Goal: Entertainment & Leisure: Consume media (video, audio)

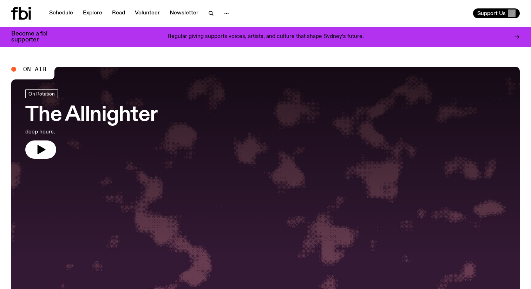
click at [210, 13] on icon "button" at bounding box center [210, 12] width 3 height 3
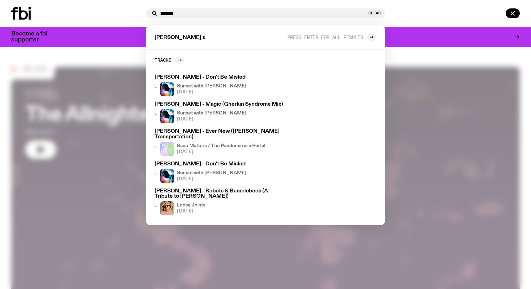
type input "******"
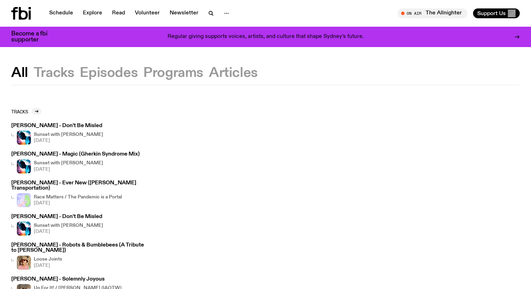
click at [204, 8] on nav "Schedule Explore Read Volunteer Newsletter" at bounding box center [139, 13] width 189 height 10
click at [211, 12] on icon "button" at bounding box center [211, 13] width 8 height 8
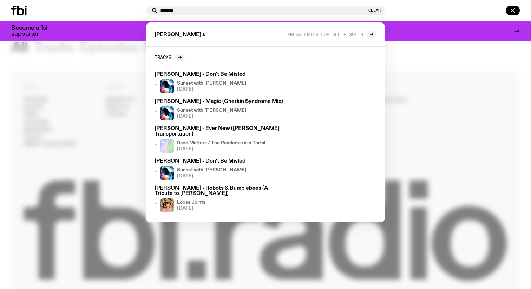
scroll to position [280, 0]
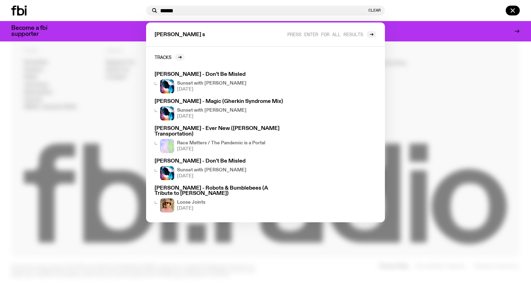
type input "******"
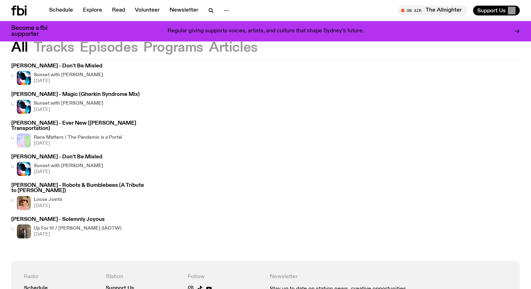
scroll to position [0, 0]
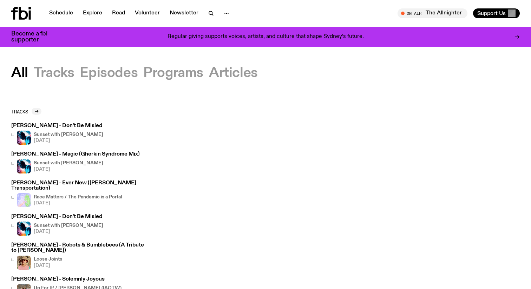
click at [80, 72] on button "Tracks" at bounding box center [109, 73] width 58 height 13
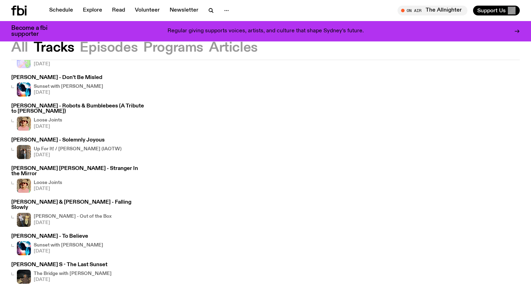
scroll to position [116, 0]
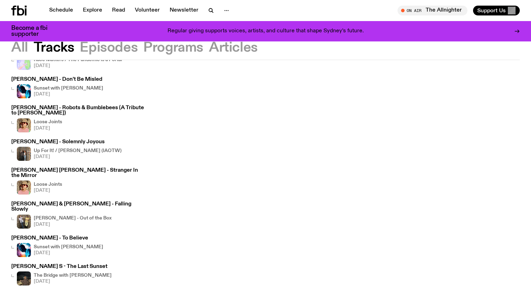
click at [63, 272] on div "The Bridge with Izzy Page [DATE]" at bounding box center [73, 279] width 78 height 14
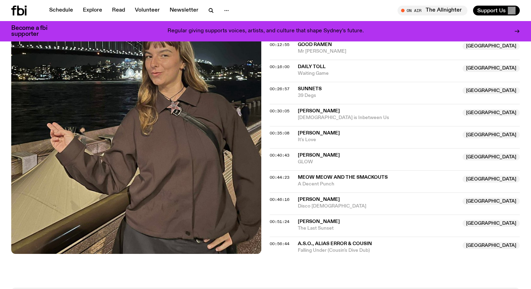
scroll to position [332, 0]
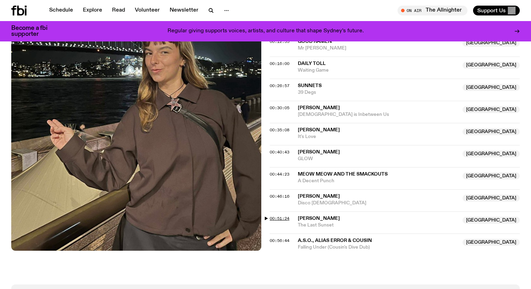
click at [271, 216] on span "00:51:24" at bounding box center [280, 219] width 20 height 6
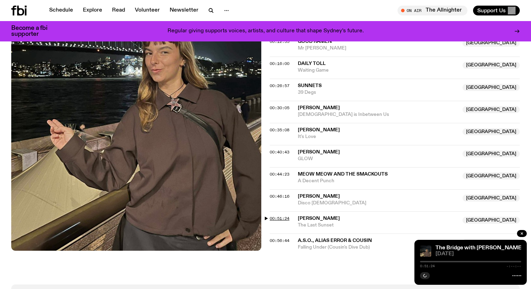
click at [271, 216] on span "00:51:24" at bounding box center [280, 219] width 20 height 6
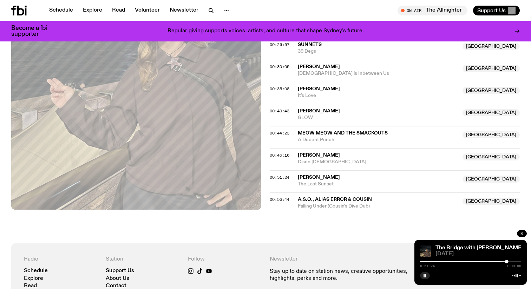
scroll to position [370, 0]
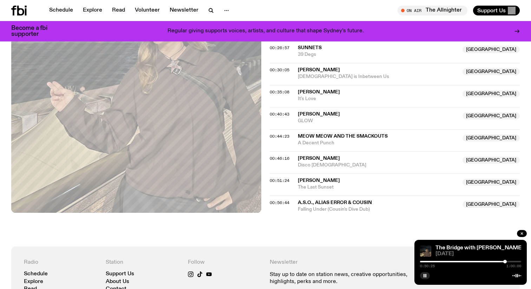
click at [505, 261] on div at bounding box center [506, 262] width 4 height 4
click at [505, 263] on div at bounding box center [505, 262] width 4 height 4
click at [506, 262] on div at bounding box center [505, 262] width 4 height 4
click at [507, 263] on div at bounding box center [506, 262] width 4 height 4
click at [508, 262] on div at bounding box center [508, 262] width 4 height 4
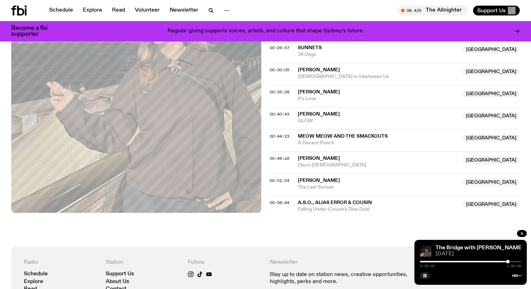
click at [509, 262] on div at bounding box center [508, 262] width 4 height 4
click at [510, 262] on div at bounding box center [509, 262] width 4 height 4
click at [511, 262] on div at bounding box center [510, 262] width 4 height 4
click at [512, 262] on div at bounding box center [512, 262] width 4 height 4
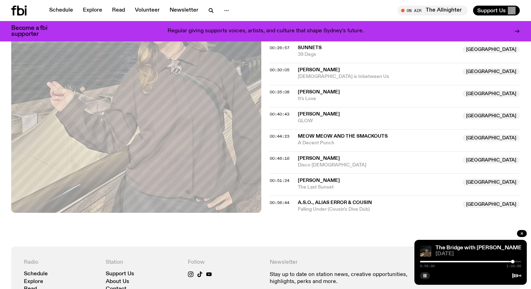
click at [513, 262] on div at bounding box center [513, 262] width 4 height 4
click at [514, 261] on div at bounding box center [514, 262] width 4 height 4
click at [515, 261] on div at bounding box center [515, 262] width 4 height 4
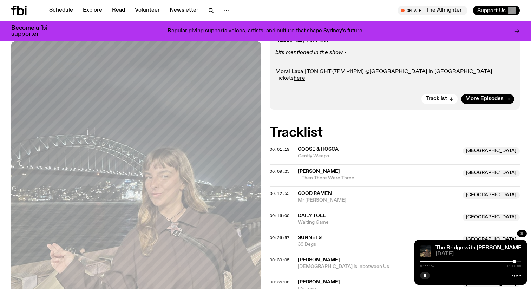
scroll to position [0, 0]
